Goal: Task Accomplishment & Management: Complete application form

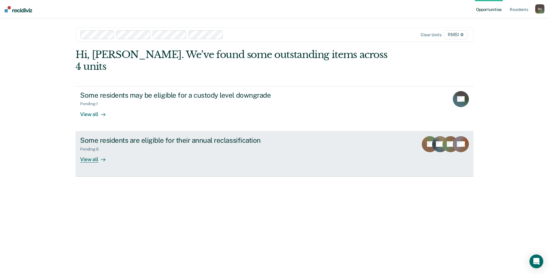
click at [434, 137] on icon at bounding box center [436, 150] width 25 height 26
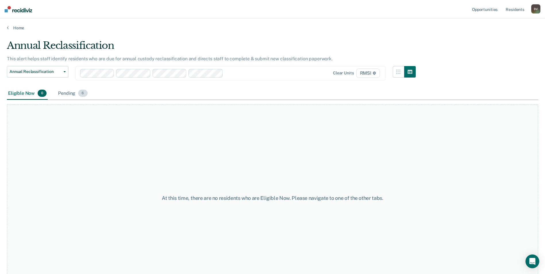
click at [82, 92] on span "6" at bounding box center [82, 93] width 9 height 7
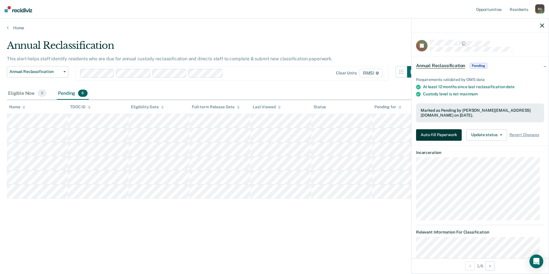
click at [435, 129] on button "Auto-fill Paperwork" at bounding box center [439, 134] width 46 height 11
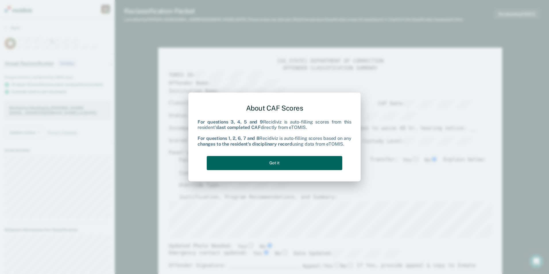
click at [283, 163] on button "Got it" at bounding box center [275, 163] width 136 height 14
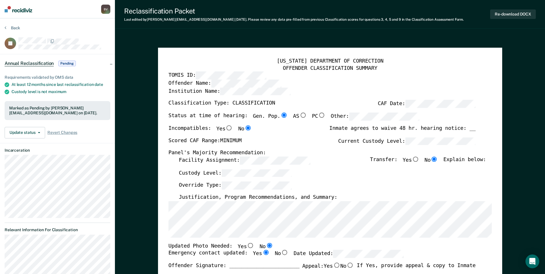
type textarea "x"
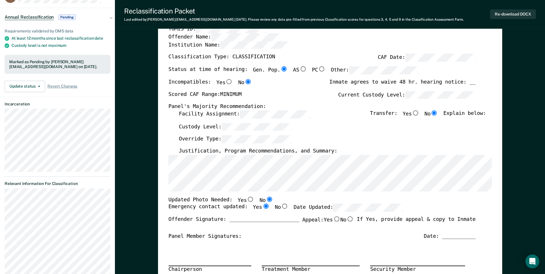
scroll to position [57, 0]
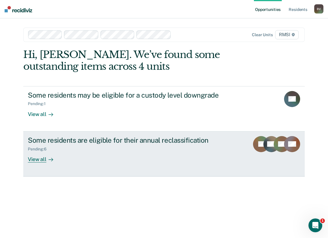
click at [103, 145] on div "Pending : 6" at bounding box center [129, 147] width 202 height 7
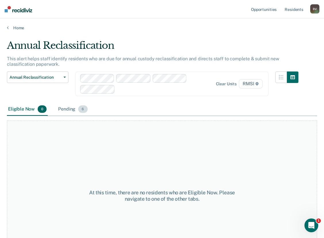
click at [81, 108] on span "6" at bounding box center [82, 108] width 9 height 7
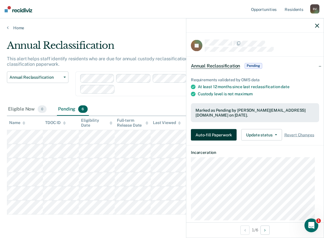
click at [219, 129] on button "Auto-fill Paperwork" at bounding box center [214, 134] width 46 height 11
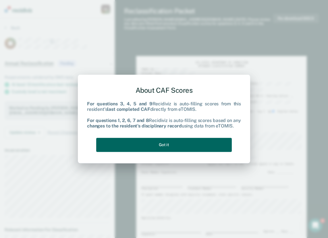
click at [164, 144] on button "Got it" at bounding box center [164, 145] width 136 height 14
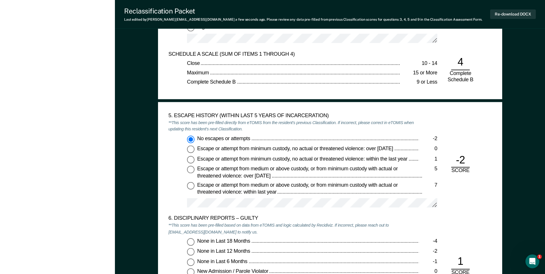
scroll to position [833, 0]
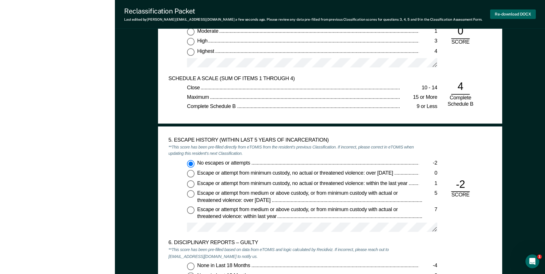
click at [328, 15] on button "Re-download DOCX" at bounding box center [513, 13] width 46 height 9
type textarea "x"
click at [274, 157] on div "5. ESCAPE HISTORY (WITHIN LAST 5 YEARS OF INCARCERATION) **This score has been …" at bounding box center [293, 188] width 250 height 103
